Goal: Information Seeking & Learning: Learn about a topic

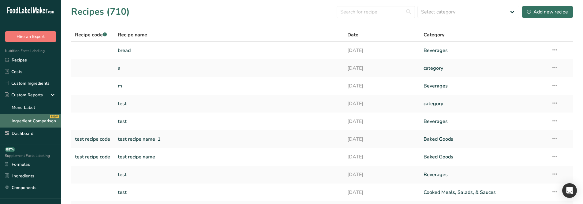
click at [37, 124] on link "Ingredient Comparison NEW" at bounding box center [30, 120] width 61 height 13
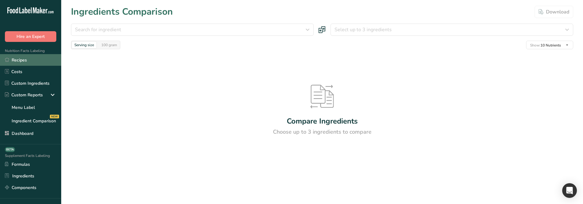
click at [32, 63] on link "Recipes" at bounding box center [30, 60] width 61 height 12
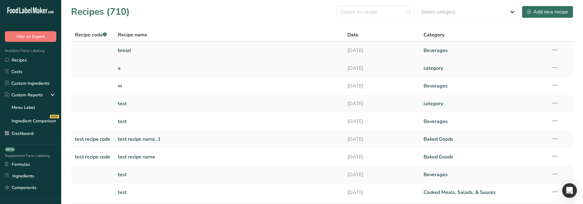
click at [146, 50] on link "bread" at bounding box center [229, 50] width 222 height 13
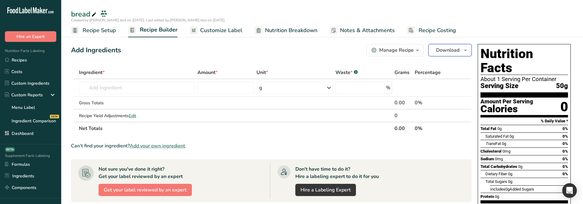
click at [453, 53] on span "Download" at bounding box center [447, 50] width 23 height 7
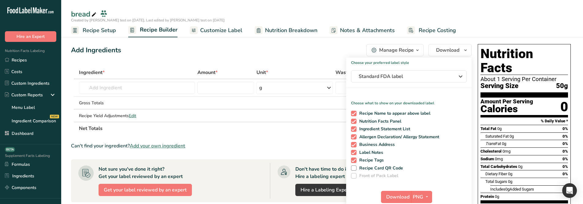
click at [414, 49] on span "button" at bounding box center [417, 50] width 7 height 7
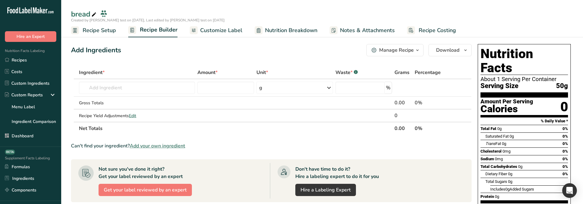
click at [386, 49] on div "Manage Recipe" at bounding box center [396, 50] width 35 height 7
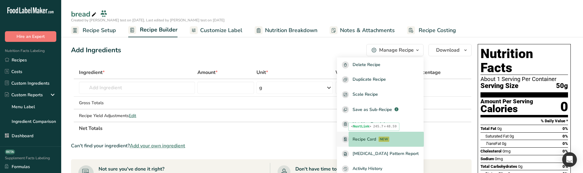
click at [403, 135] on link "Recipe Card NEW" at bounding box center [380, 139] width 87 height 15
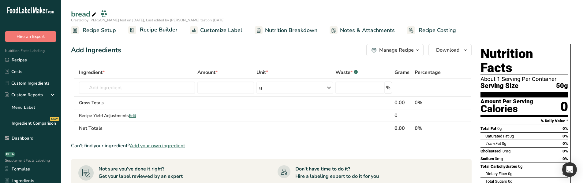
click at [397, 54] on button "Manage Recipe" at bounding box center [394, 50] width 57 height 12
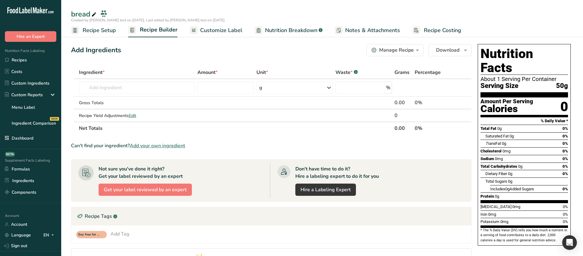
click at [392, 45] on button "Manage Recipe" at bounding box center [394, 50] width 57 height 12
click at [30, 64] on link "Recipes" at bounding box center [30, 60] width 61 height 12
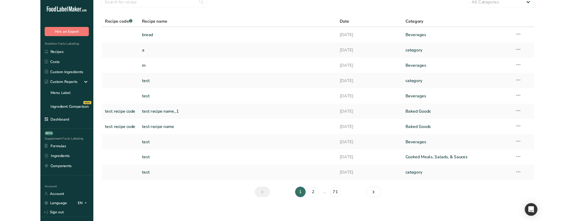
scroll to position [29, 0]
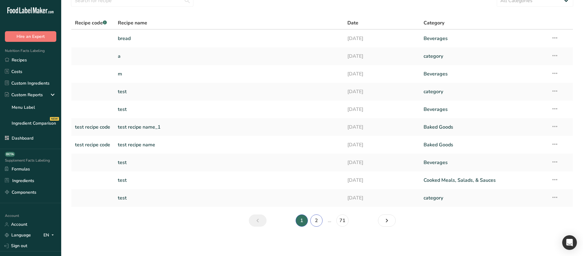
click at [312, 219] on link "2" at bounding box center [316, 221] width 12 height 12
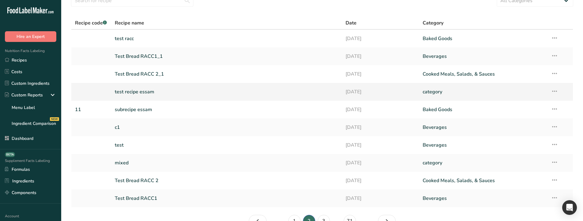
click at [148, 90] on link "test recipe essam" at bounding box center [227, 91] width 224 height 13
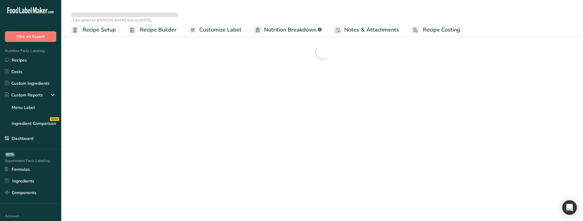
click at [277, 34] on span "Nutrition Breakdown" at bounding box center [290, 30] width 52 height 8
select select "Calories"
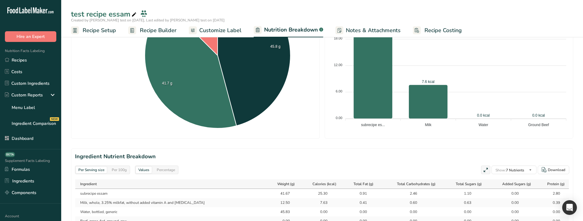
scroll to position [214, 0]
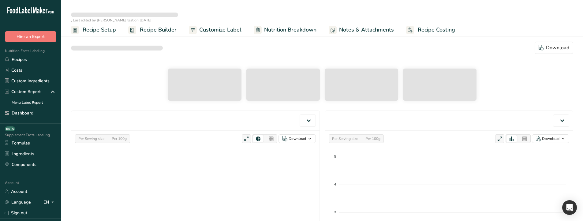
select select "Calories"
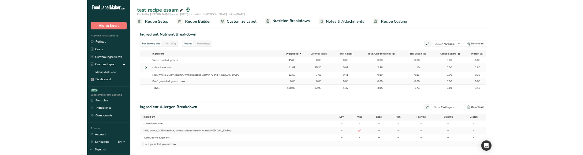
scroll to position [275, 0]
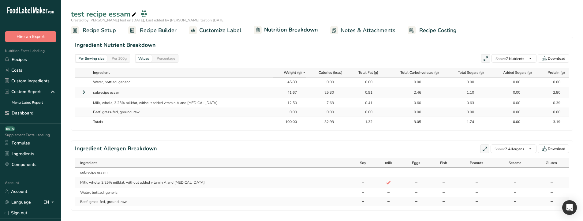
click at [82, 90] on icon at bounding box center [83, 92] width 7 height 11
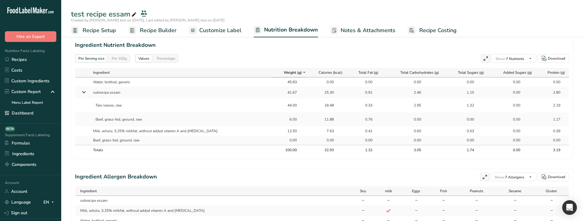
click at [82, 90] on icon at bounding box center [83, 91] width 11 height 7
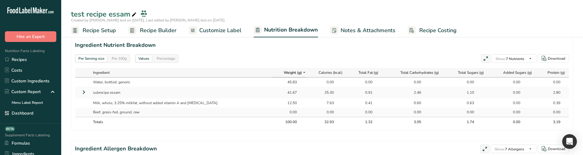
scroll to position [231, 0]
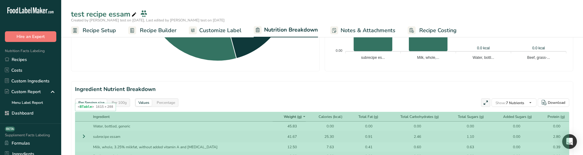
click at [239, 114] on th "Ingredient" at bounding box center [181, 116] width 182 height 9
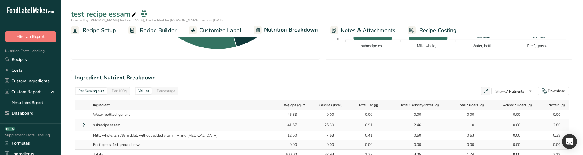
scroll to position [262, 0]
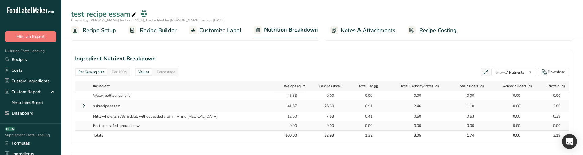
click at [84, 106] on icon at bounding box center [83, 105] width 7 height 11
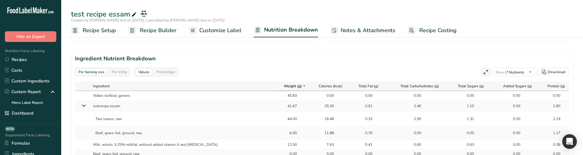
click at [84, 106] on icon at bounding box center [83, 105] width 11 height 7
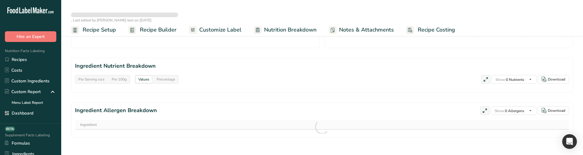
scroll to position [264, 0]
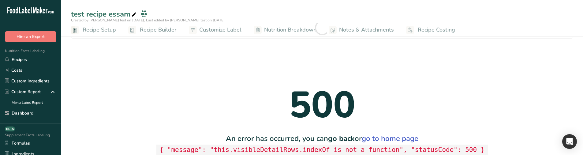
select select "Calories"
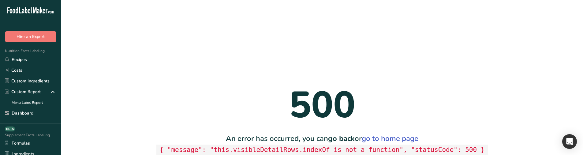
scroll to position [0, 0]
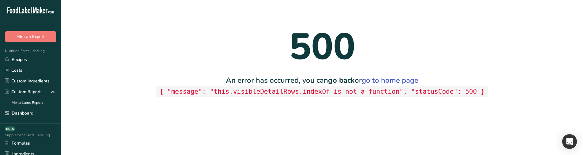
click at [261, 93] on code "{ "message": "this.visibleDetailRows.indexOf is not a function", "statusCode": …" at bounding box center [321, 91] width 331 height 11
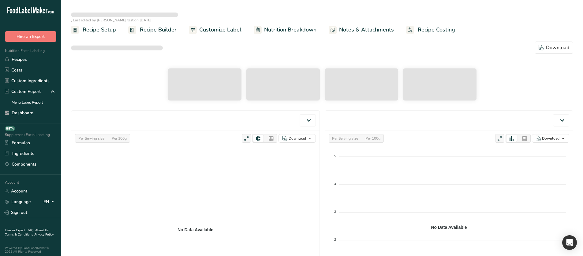
scroll to position [162, 0]
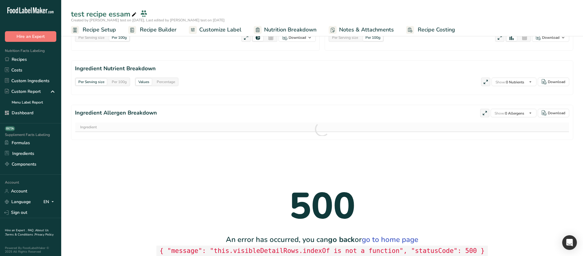
select select "Calories"
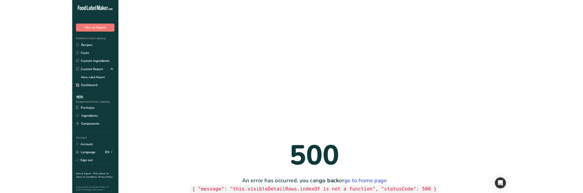
scroll to position [0, 0]
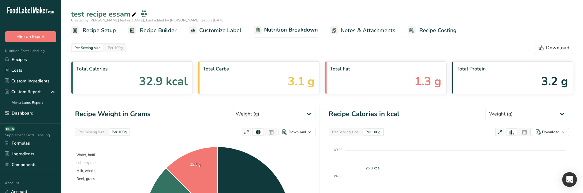
select select "Calories"
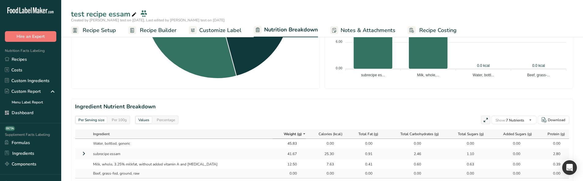
scroll to position [245, 0]
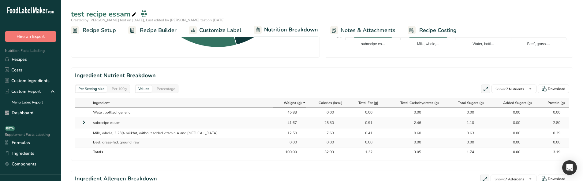
click at [79, 125] on td at bounding box center [82, 123] width 15 height 12
click at [80, 124] on icon at bounding box center [83, 122] width 7 height 11
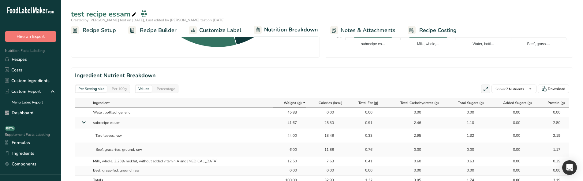
click at [81, 122] on icon at bounding box center [83, 122] width 11 height 7
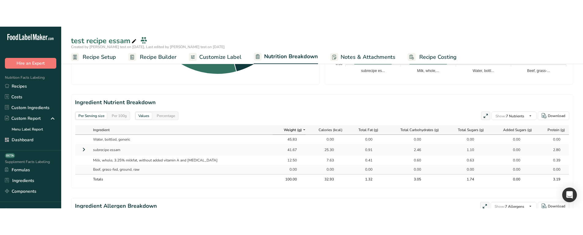
scroll to position [231, 0]
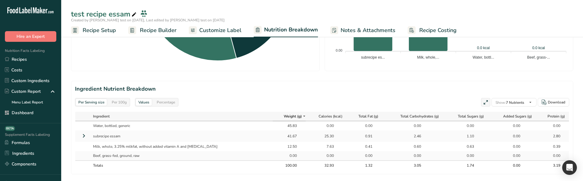
click at [244, 181] on div "Per Serving size Per 100g Download Total Calories 32.9 kcal Total Carbs 3.1 g T…" at bounding box center [322, 32] width 502 height 444
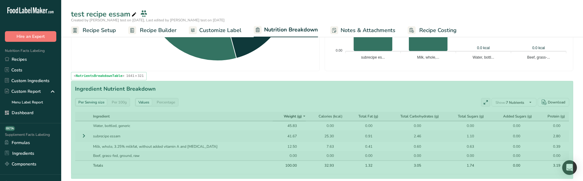
click at [246, 109] on section "Ingredient Nutrient Breakdown Per Serving size Per 100g Values Percentage Show:…" at bounding box center [322, 128] width 502 height 94
click at [297, 99] on div "Per Serving size Per 100g Values Percentage Show: 7 Nutrients All Nutrients Sta…" at bounding box center [322, 102] width 494 height 9
